Goal: Manage account settings

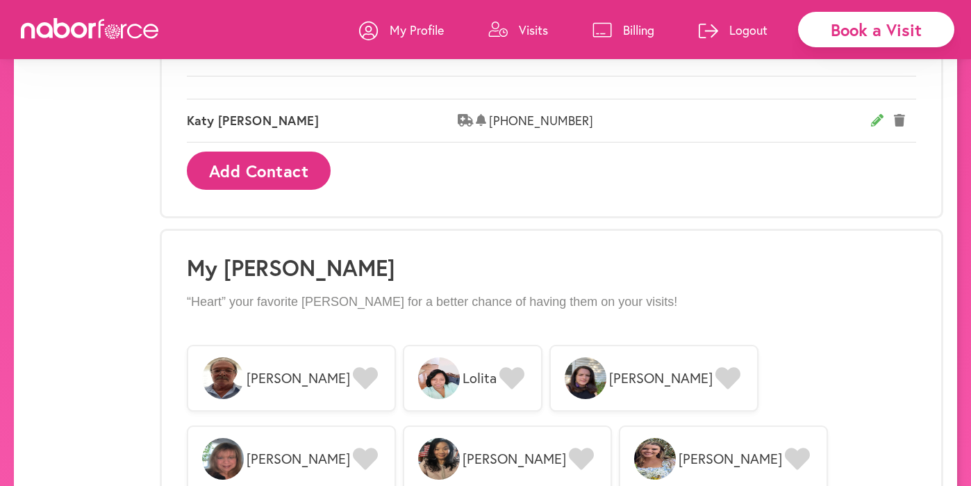
scroll to position [1005, 0]
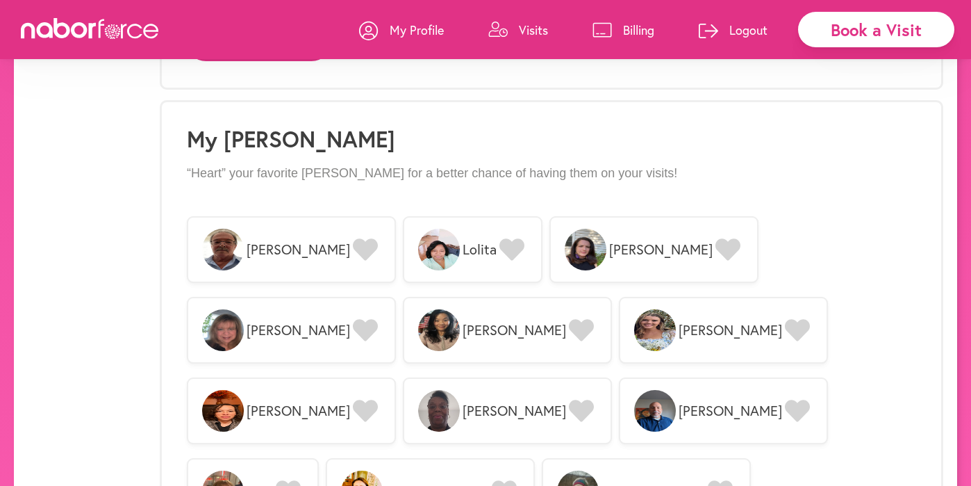
click at [106, 240] on div "Change Picture" at bounding box center [85, 54] width 115 height 1815
click at [353, 247] on icon at bounding box center [365, 249] width 25 height 22
click at [715, 250] on icon at bounding box center [727, 249] width 25 height 22
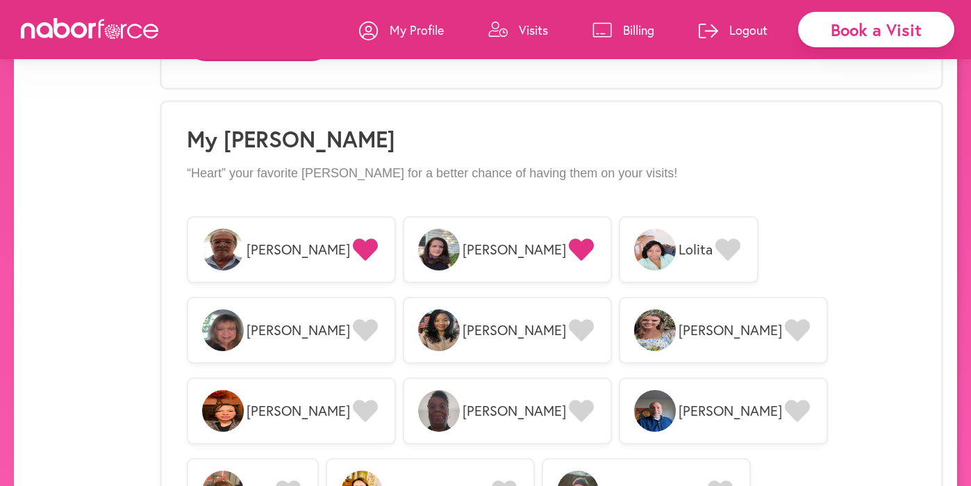
click at [594, 399] on icon at bounding box center [581, 410] width 25 height 22
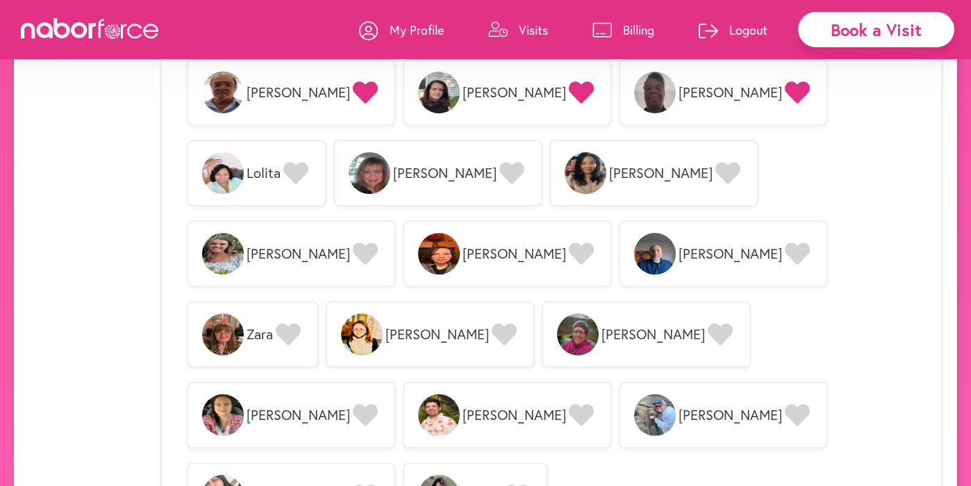
scroll to position [1166, 0]
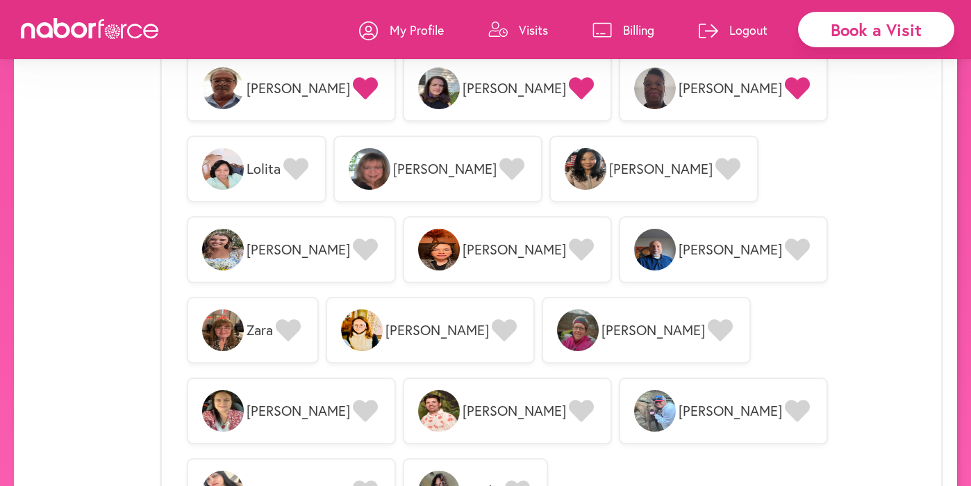
click at [634, 390] on img at bounding box center [655, 411] width 42 height 42
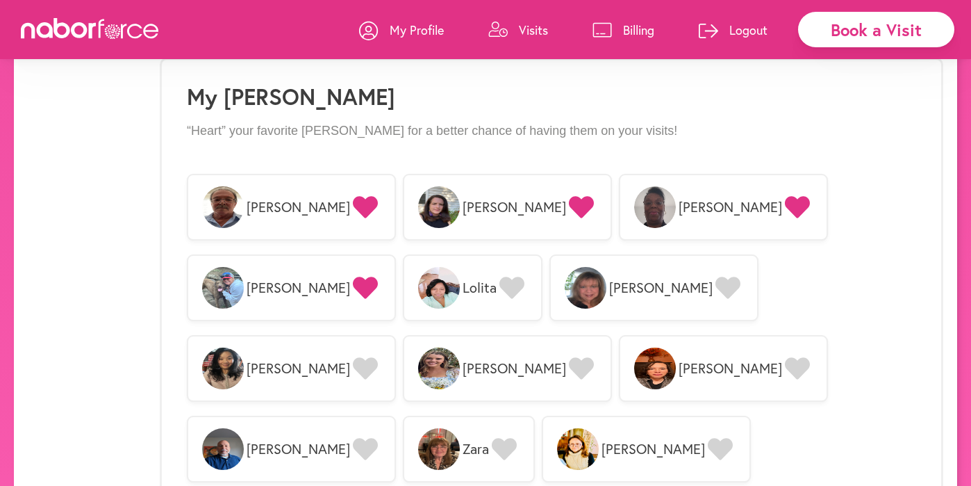
scroll to position [1038, 0]
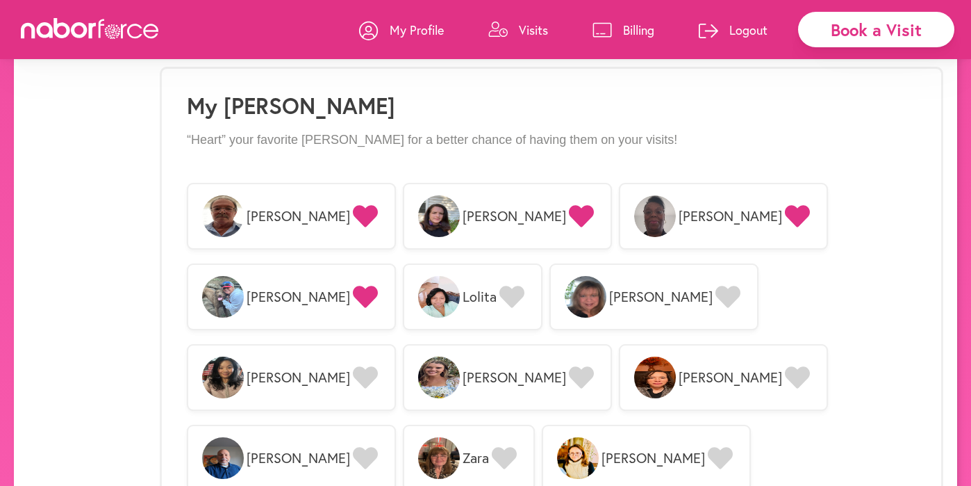
click at [378, 285] on icon at bounding box center [365, 296] width 25 height 22
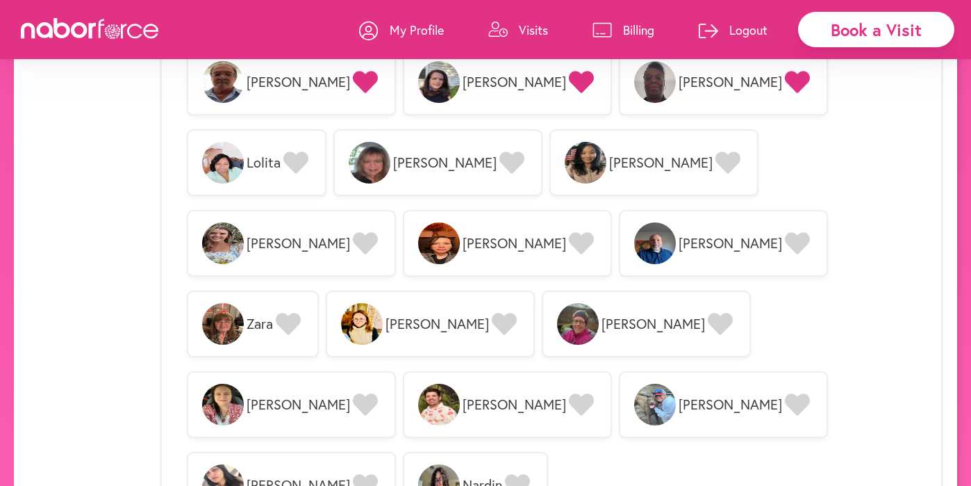
scroll to position [1174, 0]
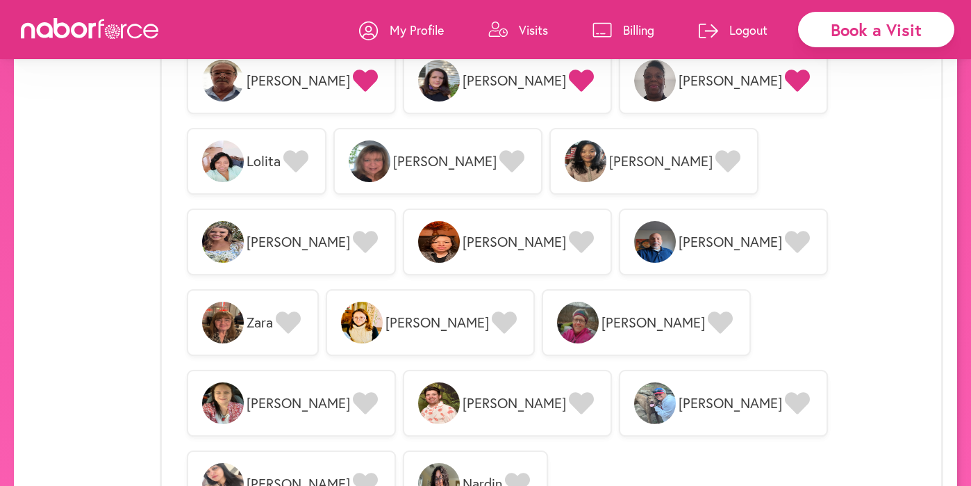
click at [418, 382] on img at bounding box center [439, 403] width 42 height 42
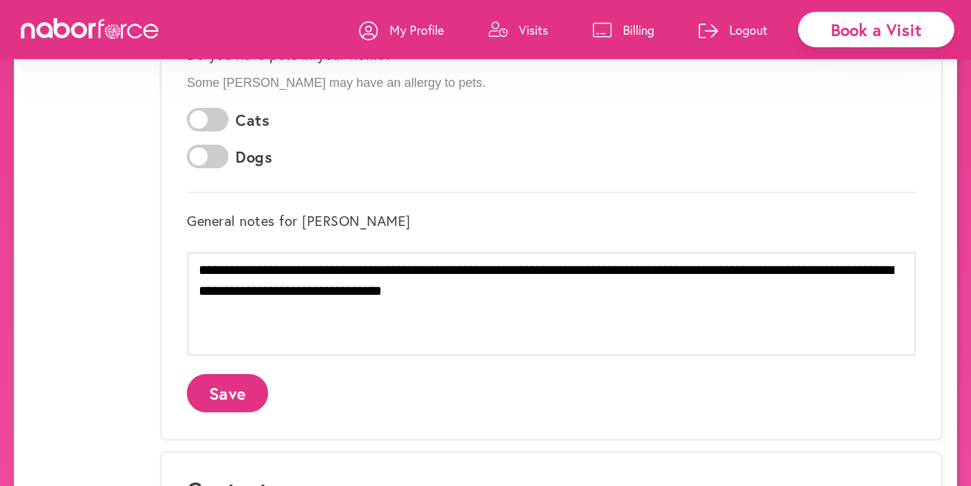
scroll to position [403, 0]
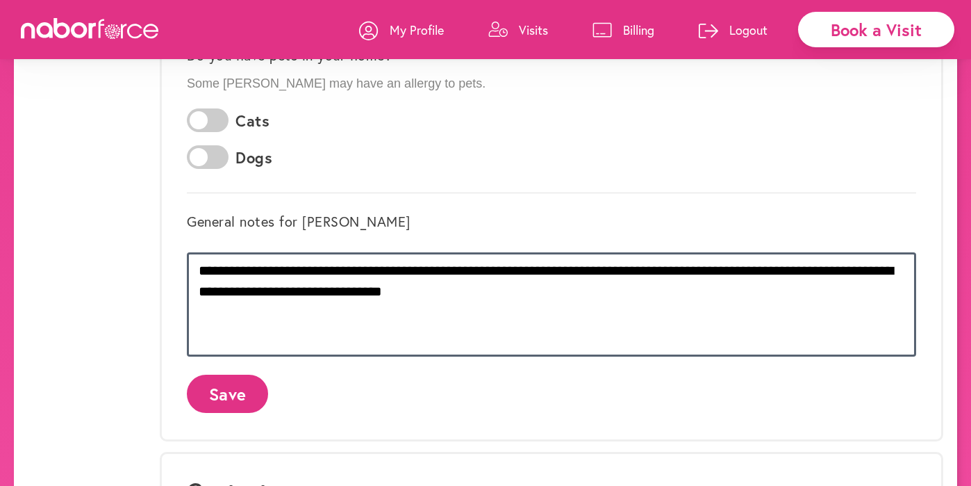
click at [429, 296] on textarea "**********" at bounding box center [551, 304] width 729 height 104
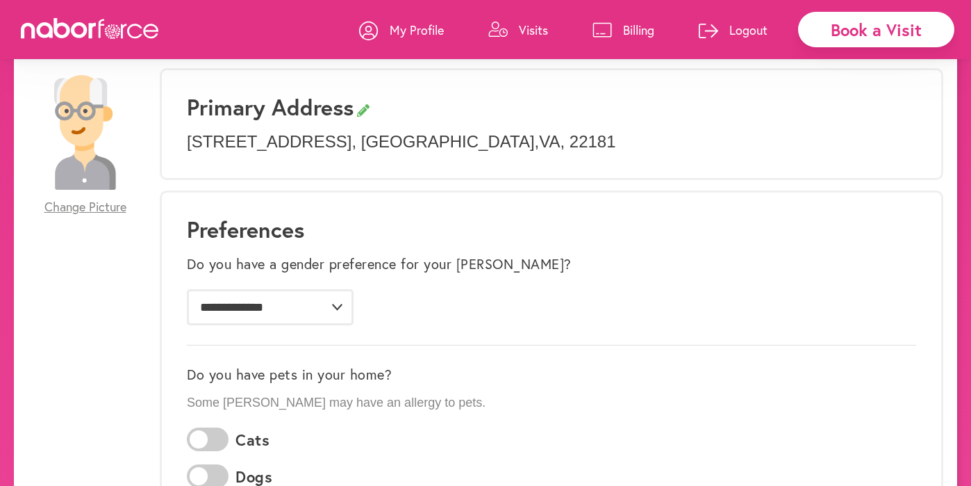
scroll to position [83, 0]
click at [256, 308] on select "**********" at bounding box center [270, 308] width 167 height 36
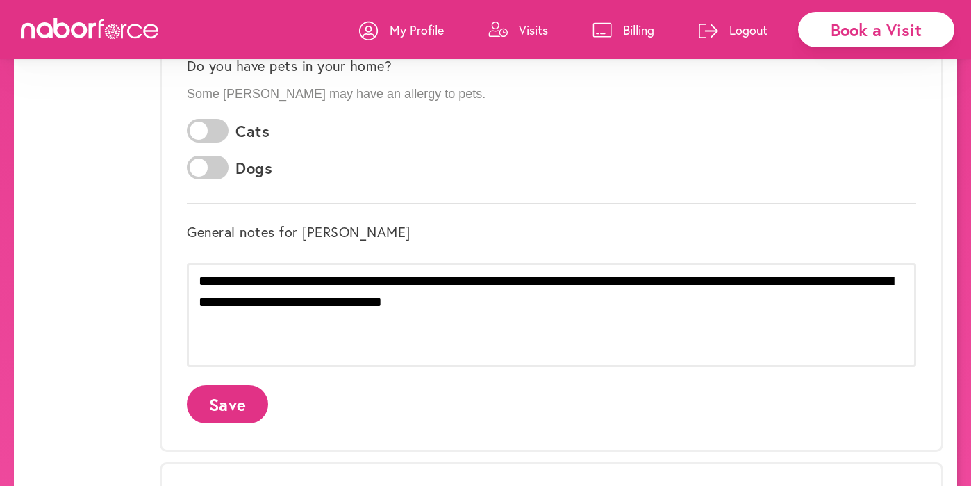
scroll to position [99, 0]
